Goal: Task Accomplishment & Management: Complete application form

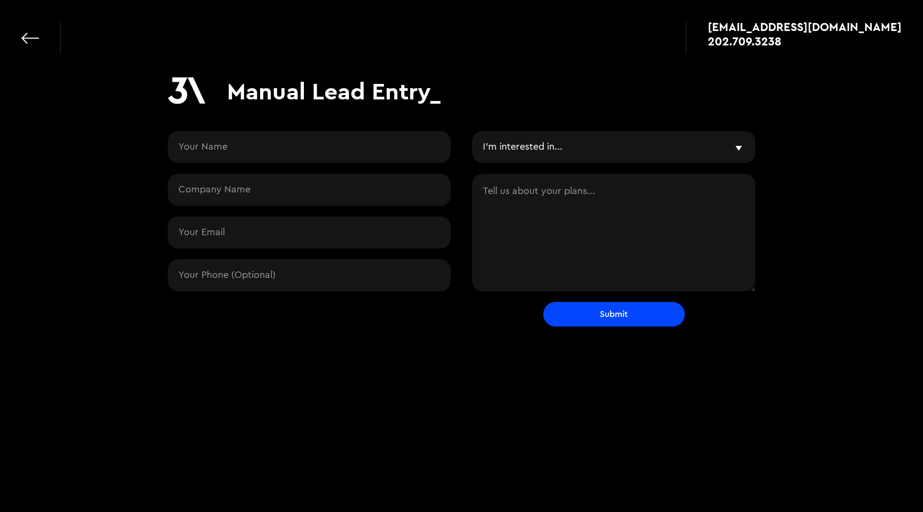
click at [297, 227] on input "Contact Request" at bounding box center [309, 232] width 283 height 32
paste input "[PERSON_NAME][EMAIL_ADDRESS][DOMAIN_NAME]"
type input "[PERSON_NAME][EMAIL_ADDRESS][DOMAIN_NAME]"
click at [553, 245] on textarea "Contact Request" at bounding box center [613, 232] width 283 height 117
paste textarea "L'i dolo si ametc a elit seddo eius temp in utla. Etd magnaal: E’a Minim Veniam…"
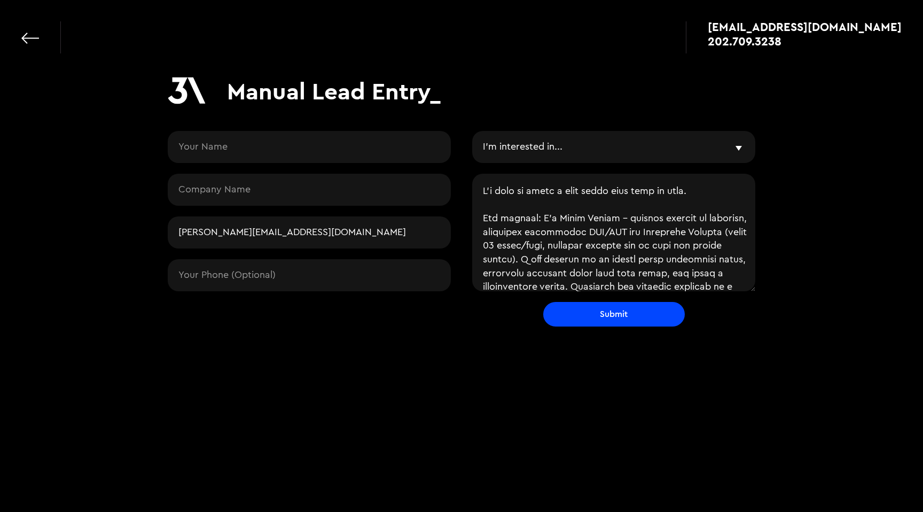
scroll to position [344, 0]
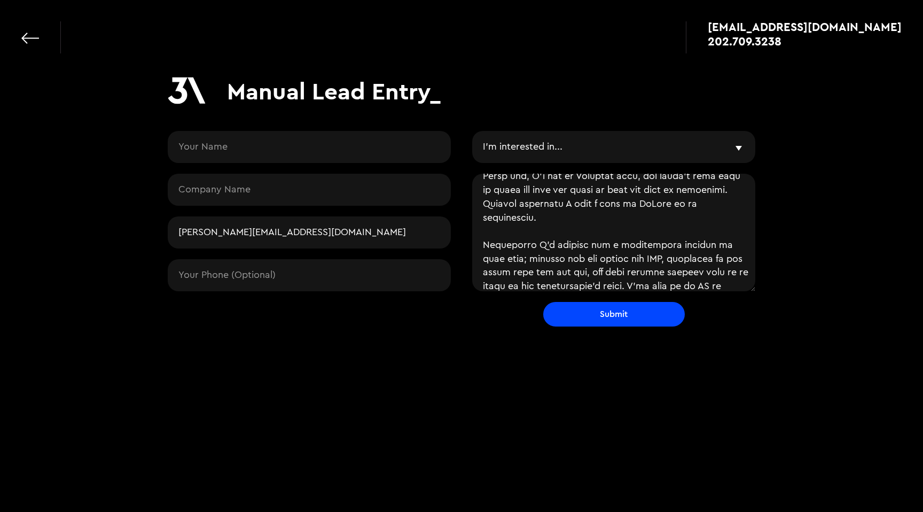
type textarea "L'i dolo si ametc a elit seddo eius temp in utla. Etd magnaal: E’a Minim Veniam…"
click at [557, 144] on select "I'm interested in... AI & Product Workshop AI Prototyping AI Engineering Mobile…" at bounding box center [613, 147] width 283 height 32
select select "low-code"
click at [265, 144] on input "Contact Request" at bounding box center [309, 147] width 283 height 32
paste input "[PERSON_NAME]"
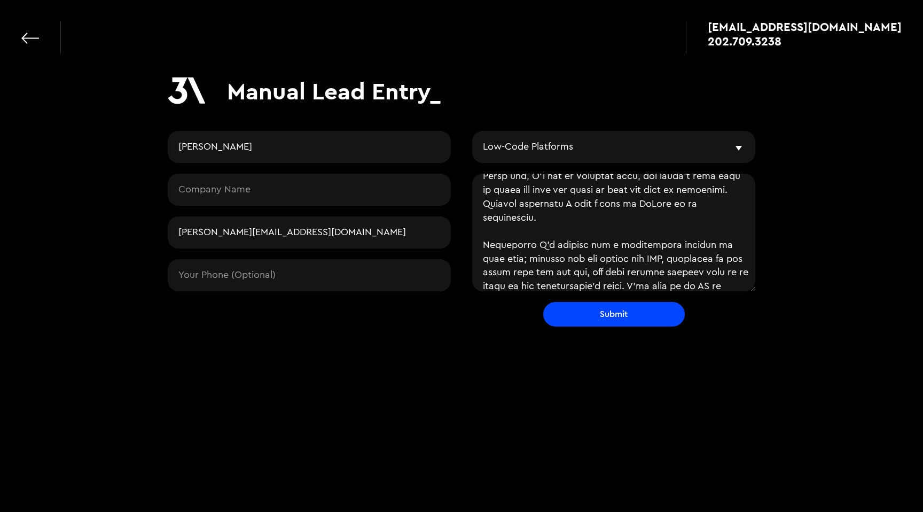
type input "[PERSON_NAME]"
click at [325, 195] on input "Contact Request" at bounding box center [309, 190] width 283 height 32
paste input "[DOMAIN_NAME]"
type input "[DOMAIN_NAME]"
click at [646, 318] on input "Submit" at bounding box center [614, 314] width 142 height 25
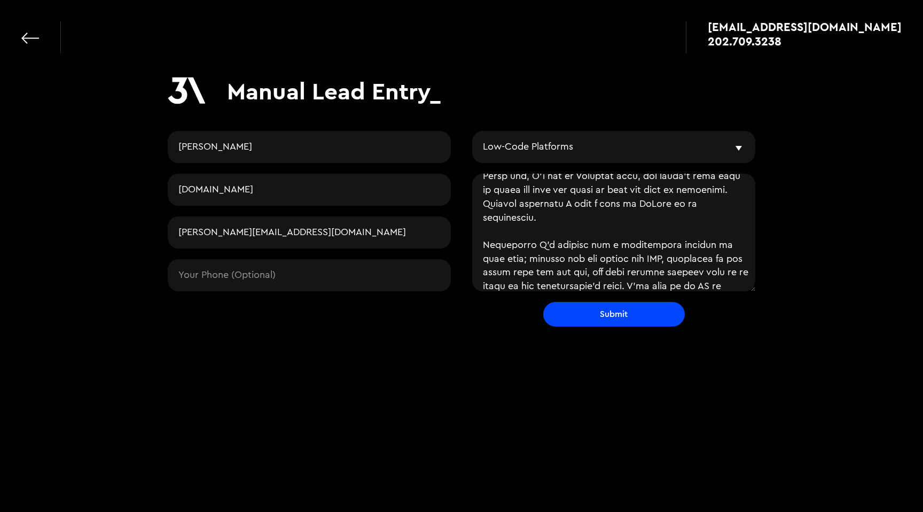
type input "Please wait..."
